Goal: Task Accomplishment & Management: Manage account settings

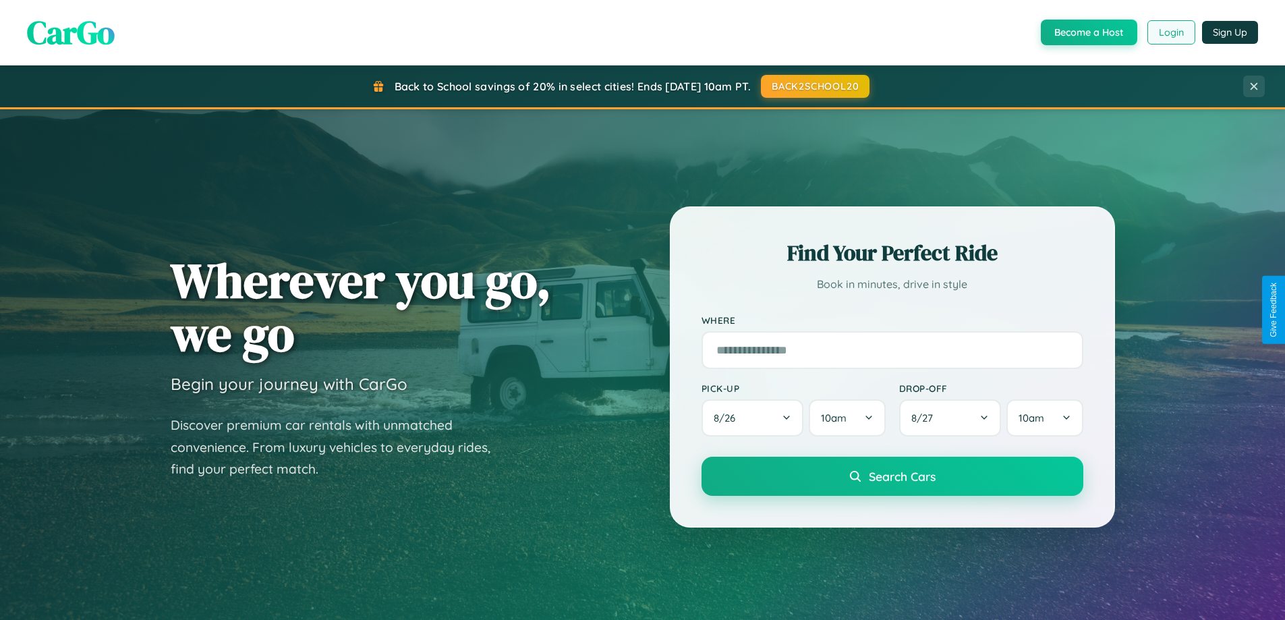
click at [1170, 32] on button "Login" at bounding box center [1171, 32] width 48 height 24
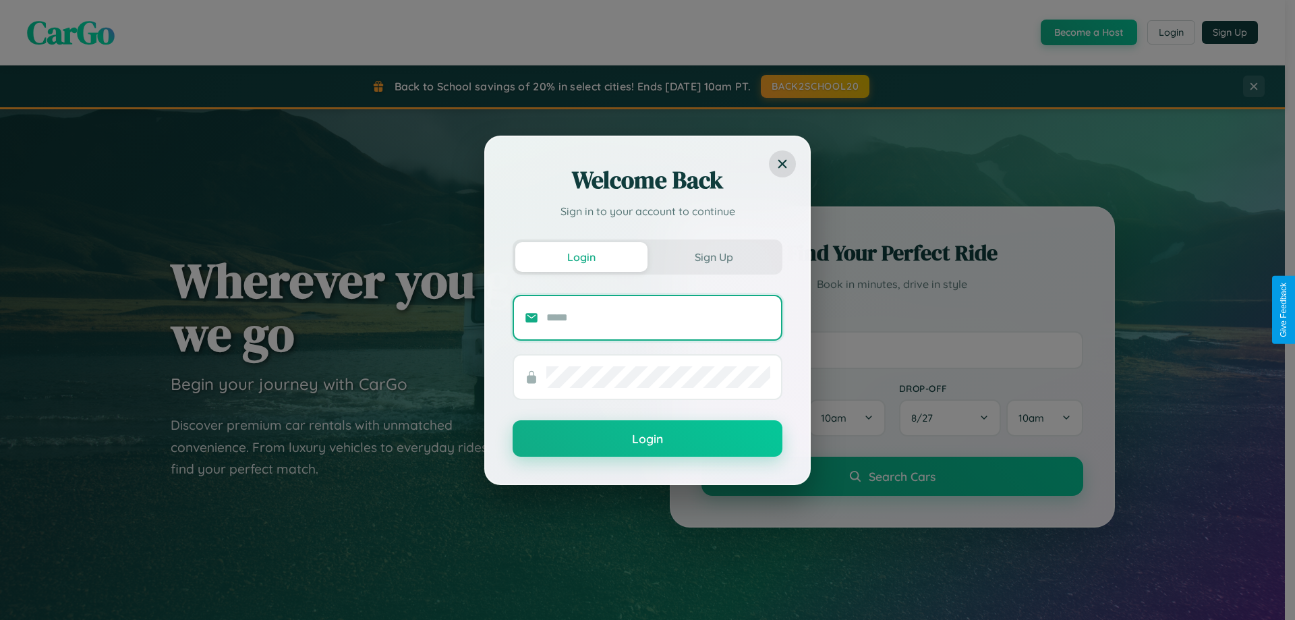
click at [658, 317] on input "text" at bounding box center [658, 318] width 224 height 22
type input "**********"
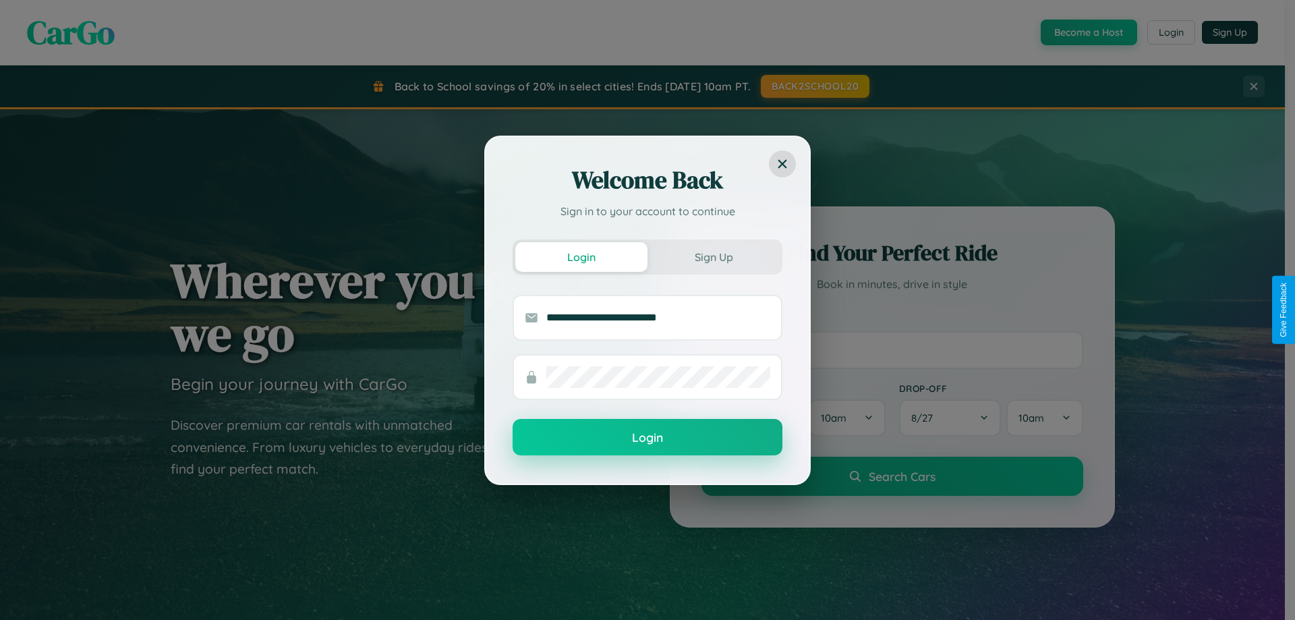
click at [647, 438] on button "Login" at bounding box center [648, 437] width 270 height 36
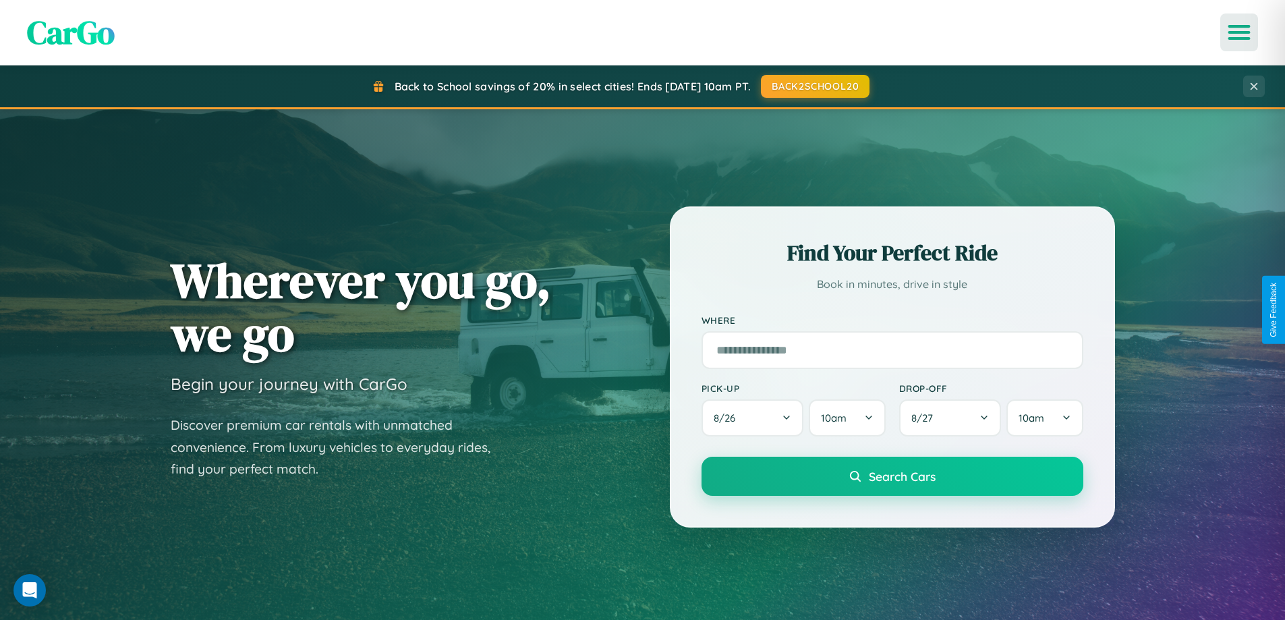
click at [1239, 32] on icon "Open menu" at bounding box center [1239, 32] width 20 height 12
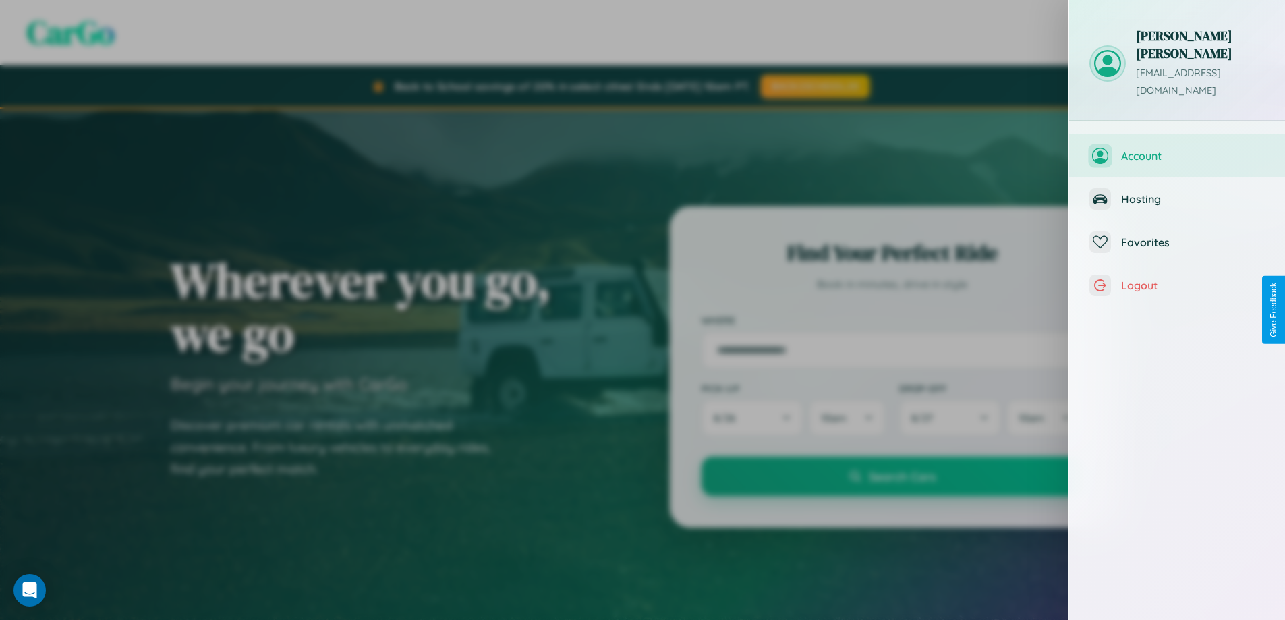
click at [1177, 149] on span "Account" at bounding box center [1193, 155] width 144 height 13
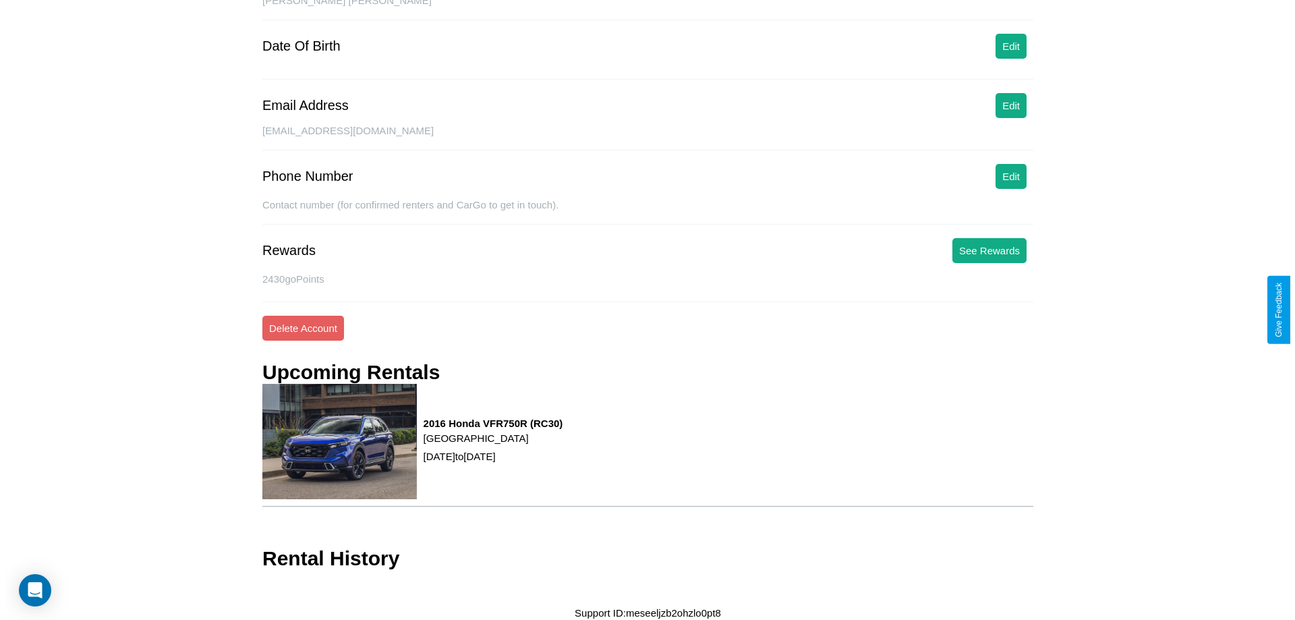
scroll to position [155, 0]
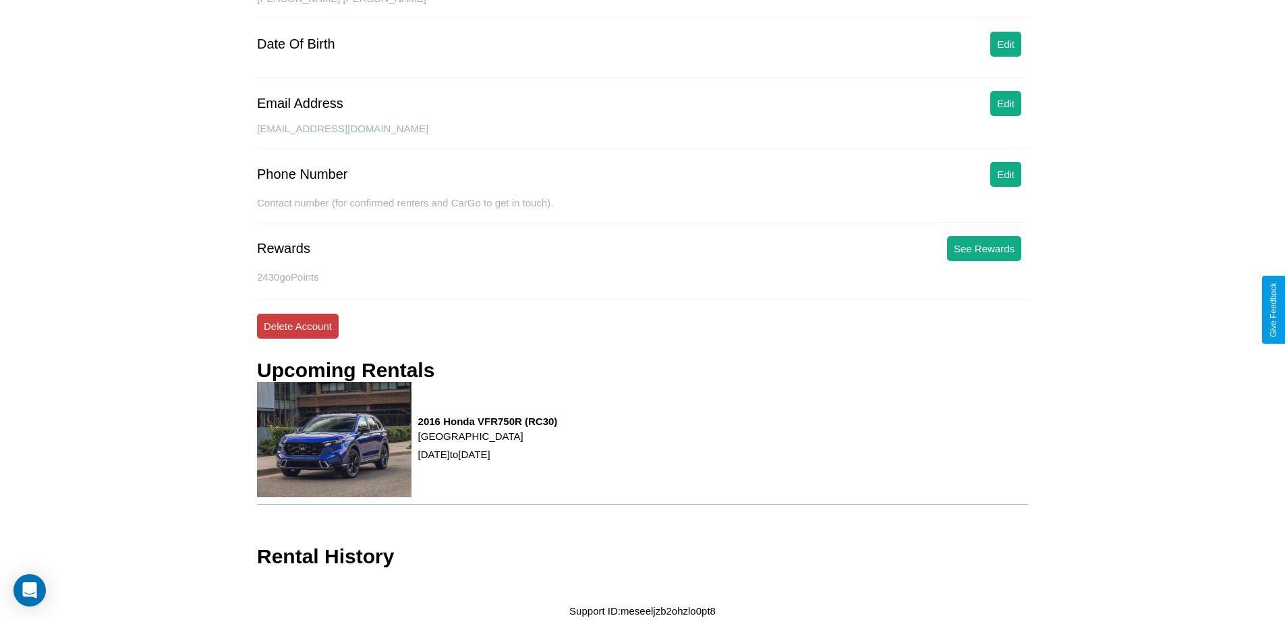
click at [297, 326] on button "Delete Account" at bounding box center [298, 326] width 82 height 25
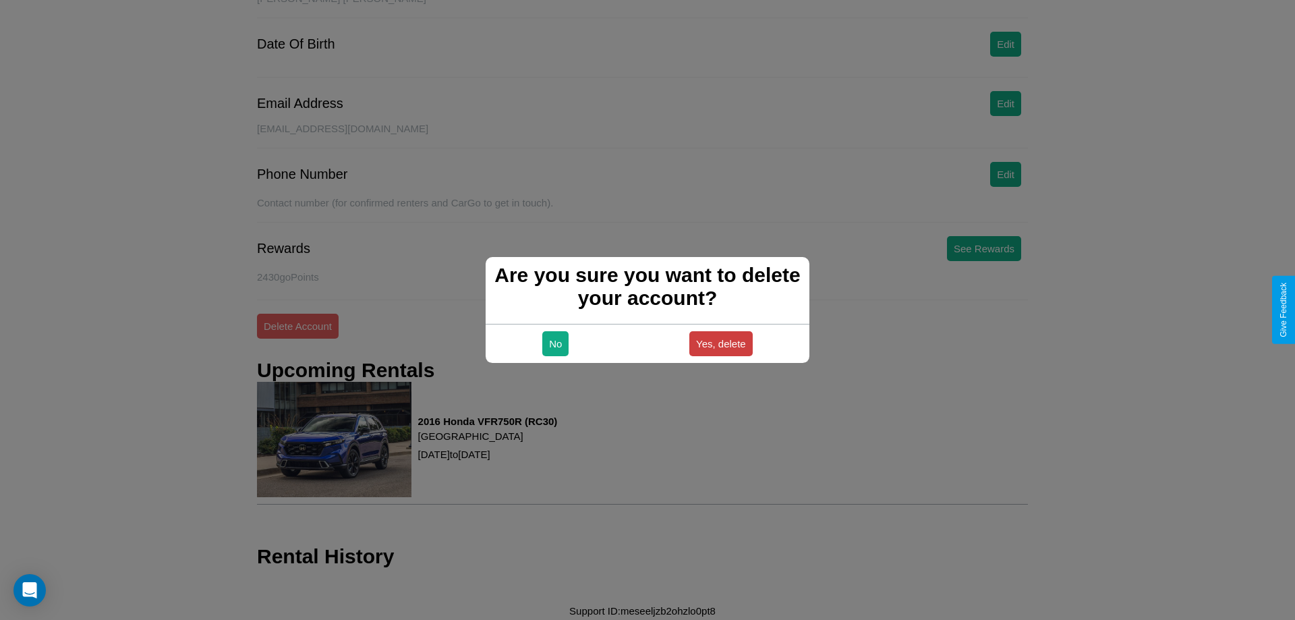
click at [720, 343] on button "Yes, delete" at bounding box center [720, 343] width 63 height 25
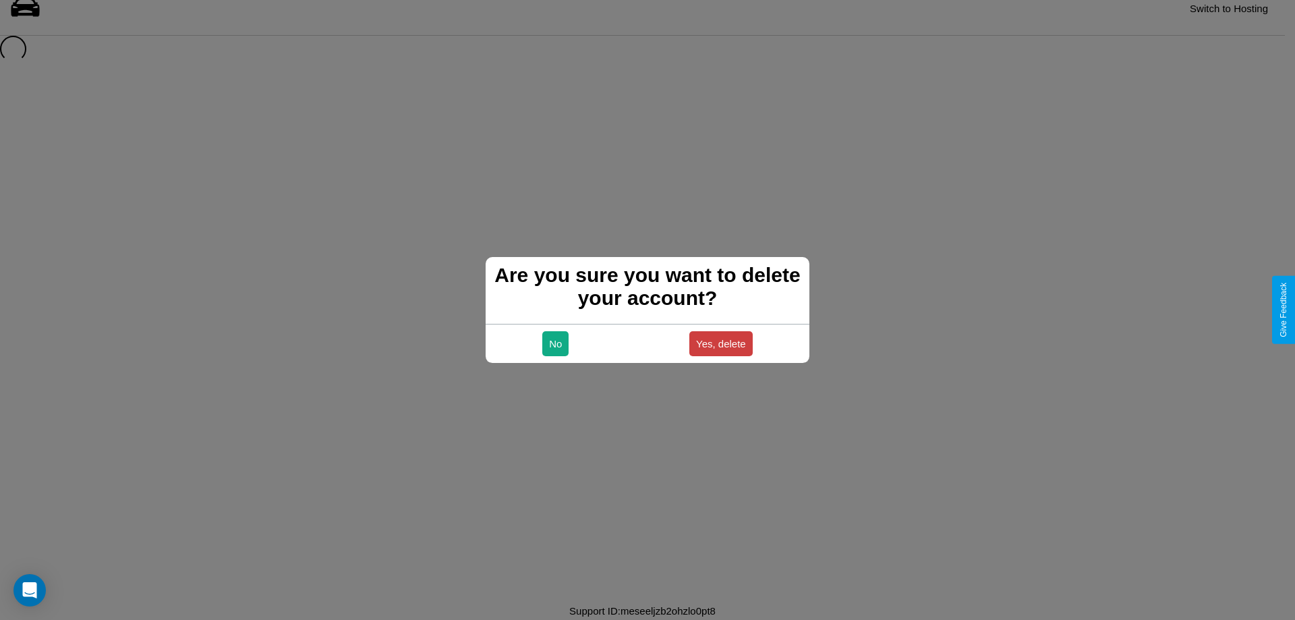
scroll to position [18, 0]
